Goal: Task Accomplishment & Management: Manage account settings

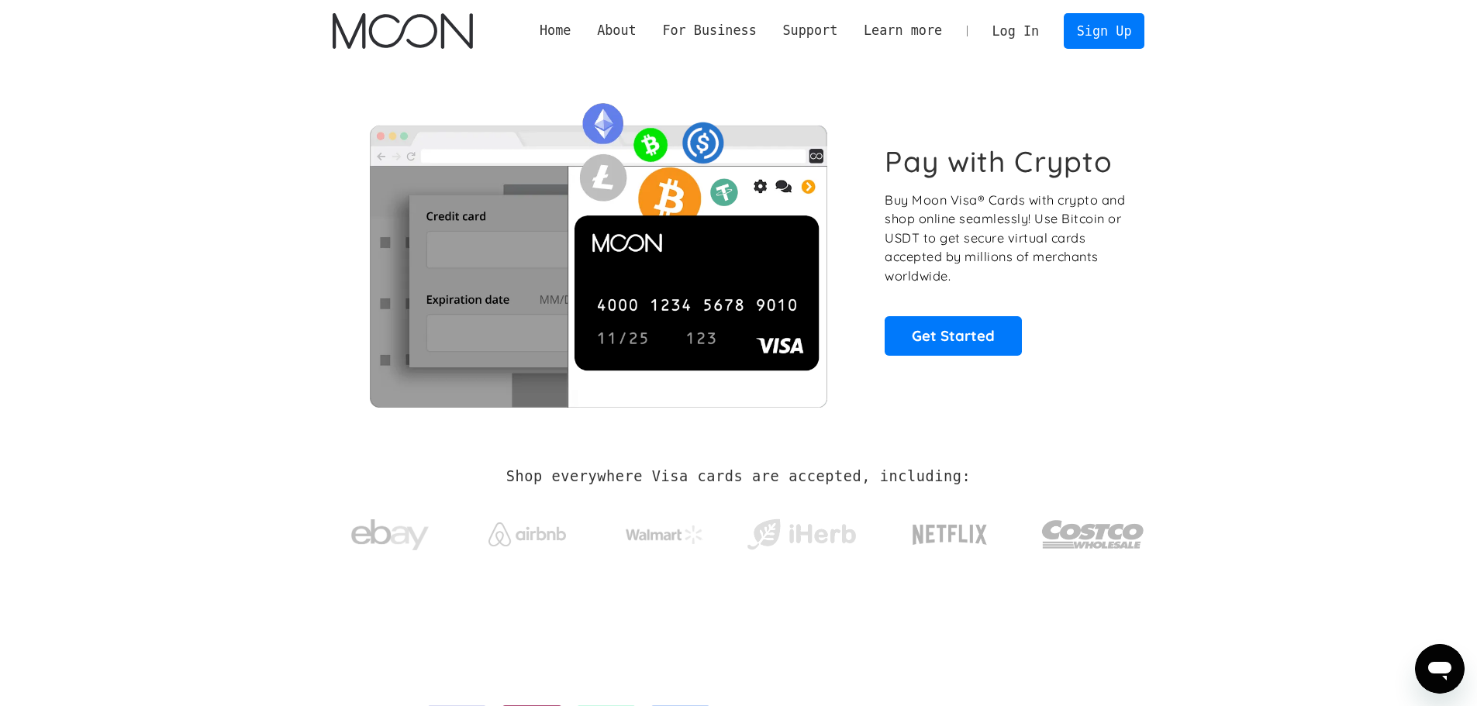
click at [1028, 31] on link "Log In" at bounding box center [1015, 31] width 73 height 34
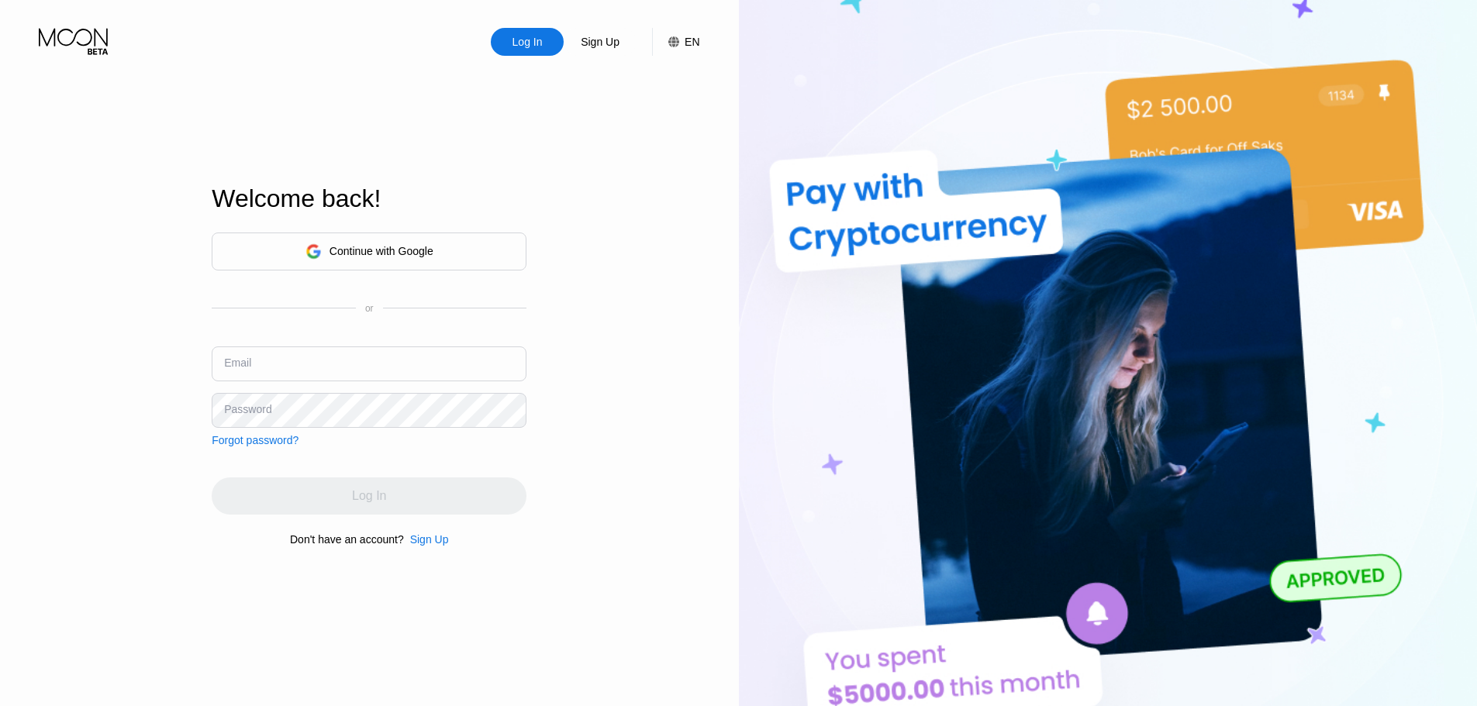
click at [332, 364] on input "text" at bounding box center [369, 363] width 315 height 35
click at [352, 354] on input "text" at bounding box center [369, 363] width 315 height 35
click at [437, 542] on div "Sign Up" at bounding box center [429, 539] width 39 height 12
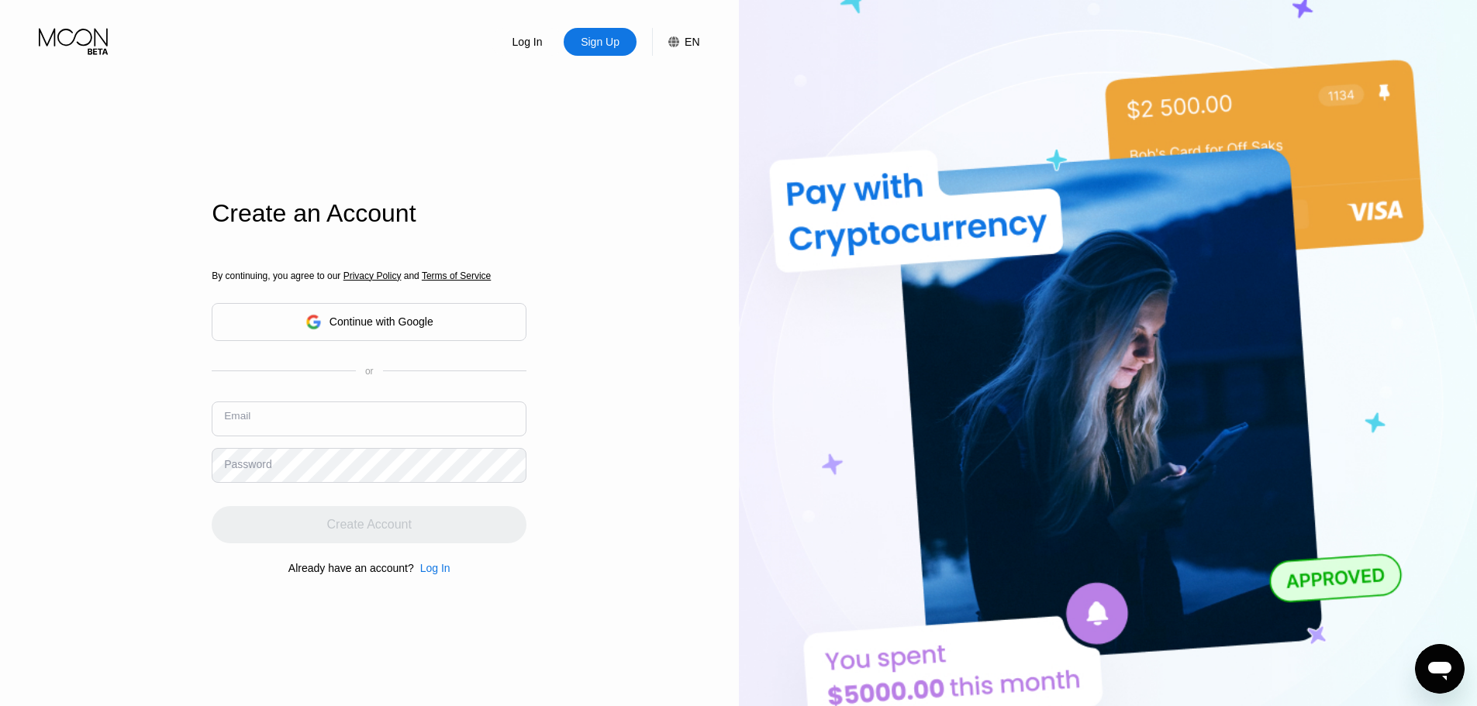
click at [420, 426] on input "text" at bounding box center [369, 419] width 315 height 35
paste input "[EMAIL_ADDRESS][DOMAIN_NAME]"
type input "[EMAIL_ADDRESS][DOMAIN_NAME]"
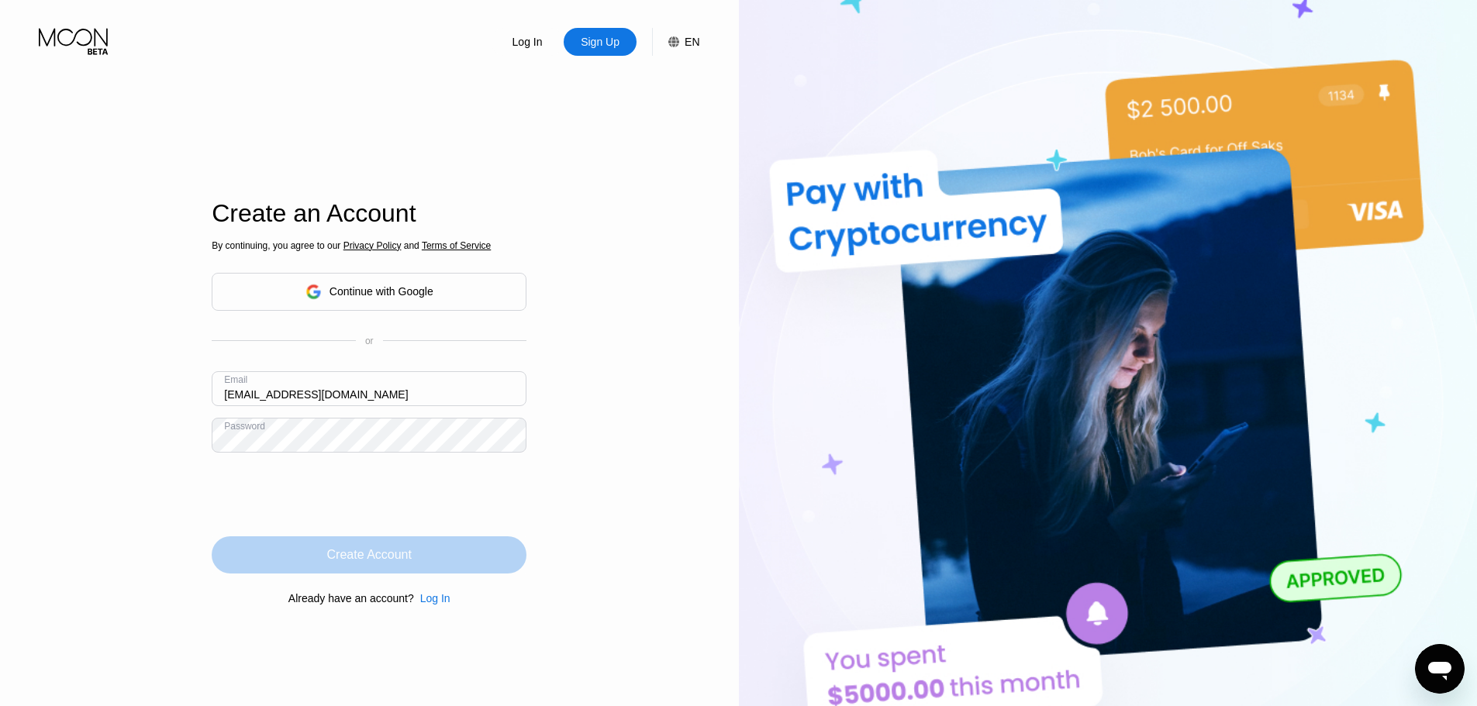
click at [390, 560] on div "Create Account" at bounding box center [369, 555] width 84 height 16
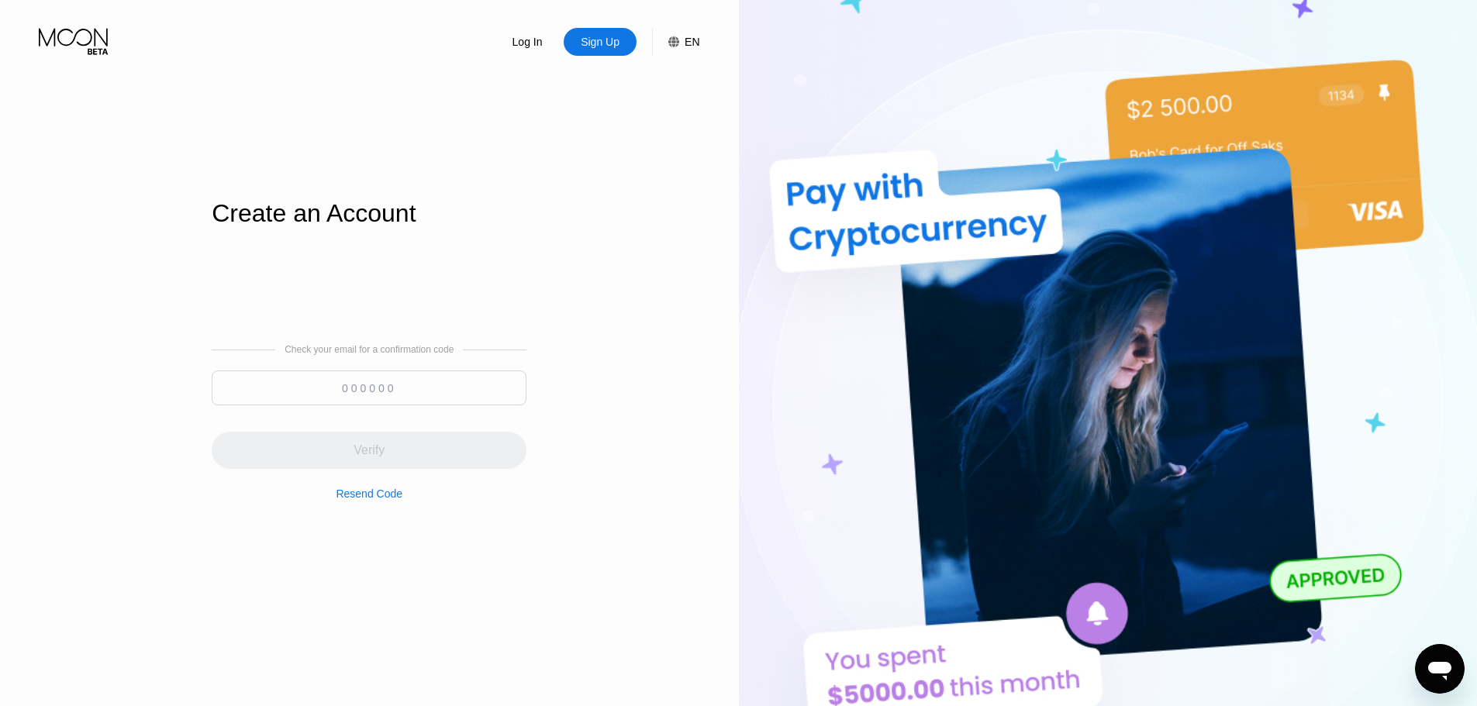
click at [395, 396] on input at bounding box center [369, 387] width 315 height 35
paste input "280172"
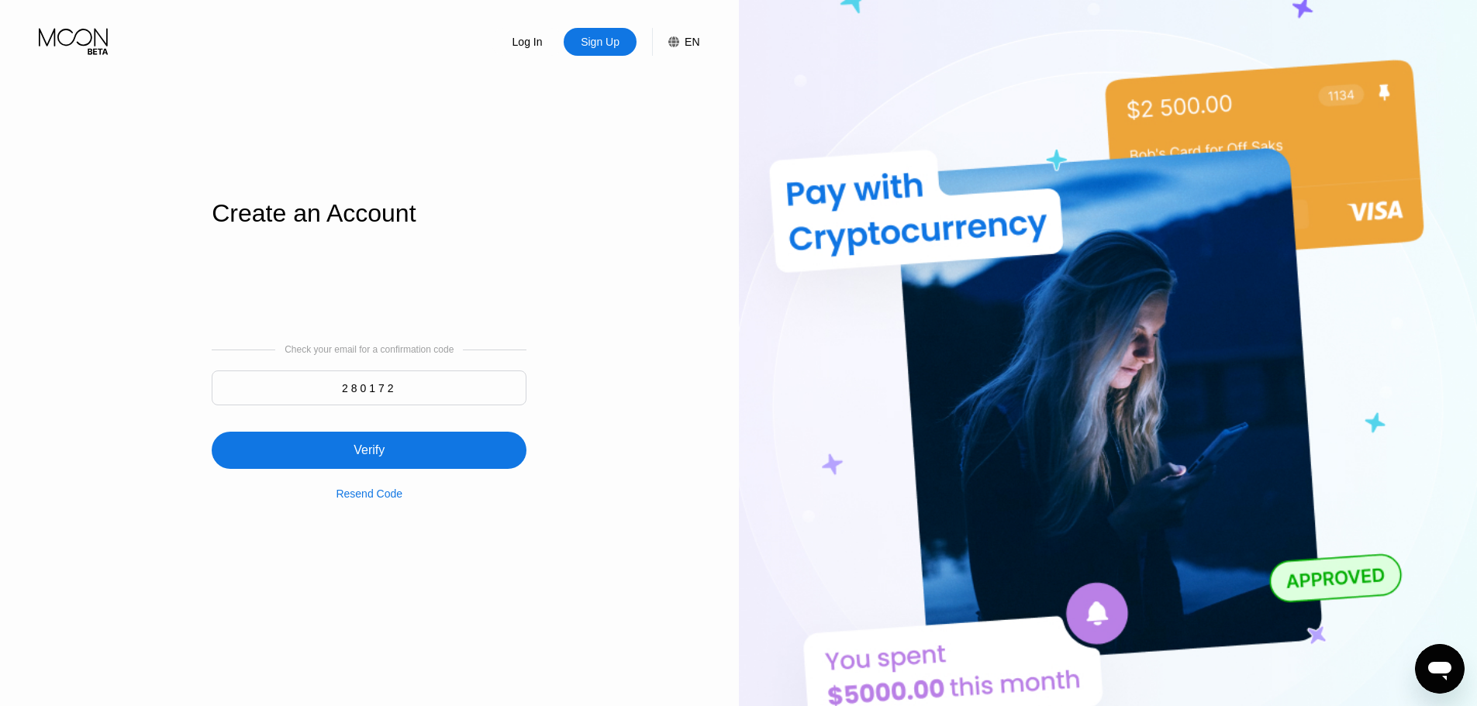
type input "280172"
click at [428, 453] on div "Verify" at bounding box center [369, 450] width 315 height 37
